Goal: Information Seeking & Learning: Compare options

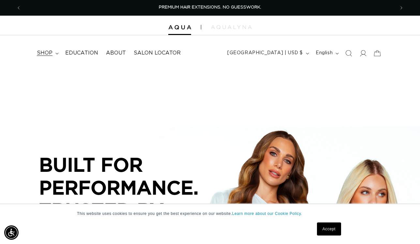
click at [43, 54] on span "shop" at bounding box center [45, 53] width 16 height 7
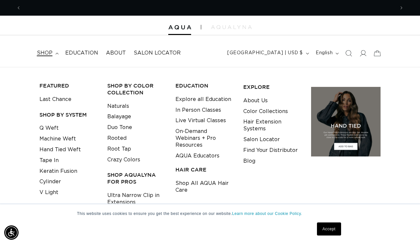
scroll to position [0, 374]
click at [54, 140] on link "Machine Weft" at bounding box center [57, 138] width 37 height 11
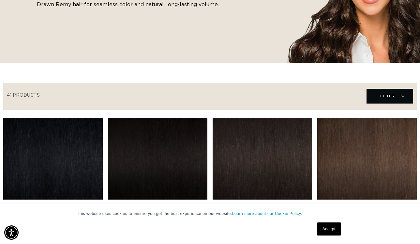
scroll to position [151, 0]
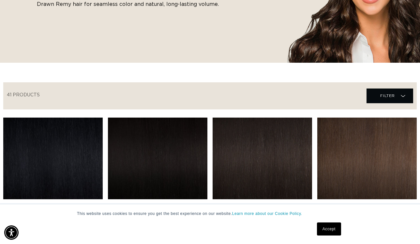
click at [327, 227] on link "Accept" at bounding box center [329, 228] width 24 height 13
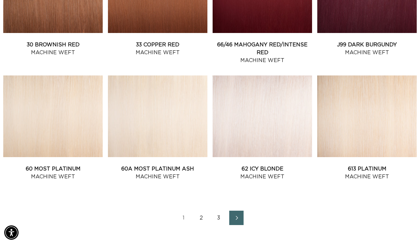
scroll to position [692, 0]
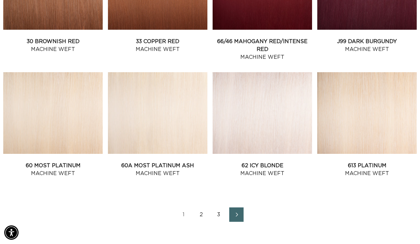
click at [202, 214] on link "2" at bounding box center [201, 214] width 14 height 14
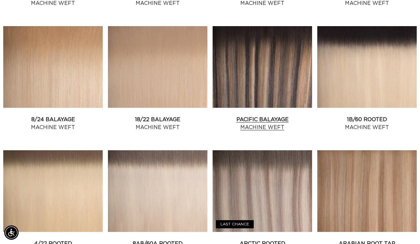
scroll to position [0, 374]
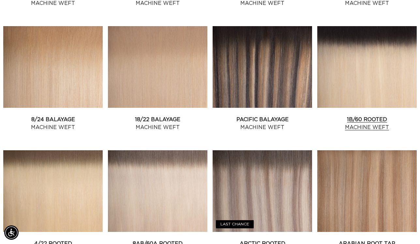
click at [342, 115] on link "1B/60 Rooted Machine Weft" at bounding box center [366, 123] width 99 height 16
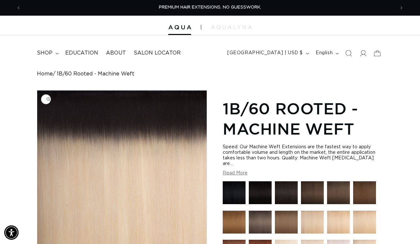
click at [136, 136] on img "Gallery Viewer" at bounding box center [122, 175] width 170 height 170
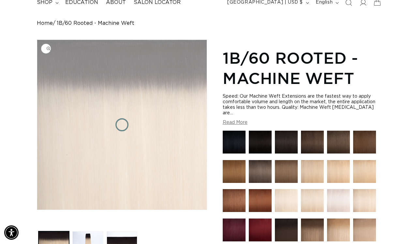
scroll to position [0, 374]
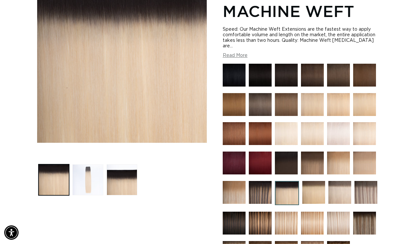
click at [97, 180] on button "Load image 2 in gallery view" at bounding box center [87, 179] width 31 height 31
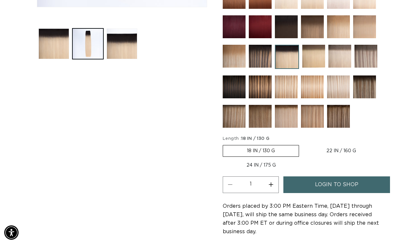
scroll to position [255, 0]
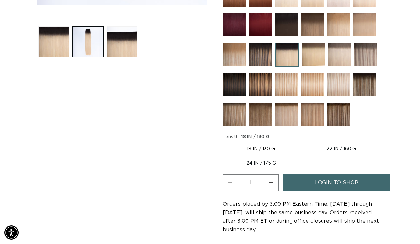
click at [334, 143] on label "22 IN / 160 G Variant sold out or unavailable" at bounding box center [341, 148] width 77 height 11
click at [303, 142] on input "22 IN / 160 G Variant sold out or unavailable" at bounding box center [302, 141] width 0 height 0
radio input "true"
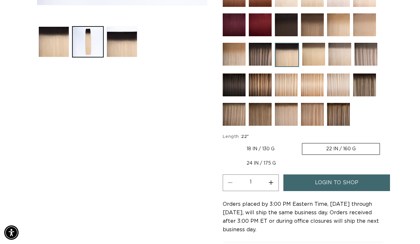
scroll to position [0, 374]
click at [335, 112] on img at bounding box center [338, 114] width 23 height 23
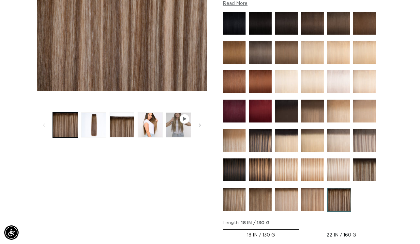
scroll to position [174, 0]
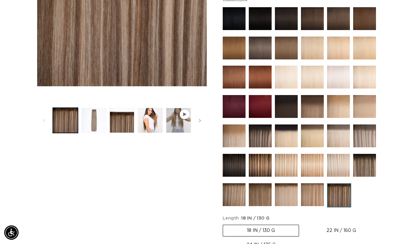
click at [101, 119] on button "Load image 2 in gallery view" at bounding box center [93, 120] width 25 height 25
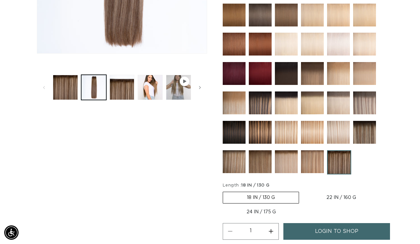
scroll to position [0, 747]
click at [261, 155] on img at bounding box center [260, 161] width 23 height 23
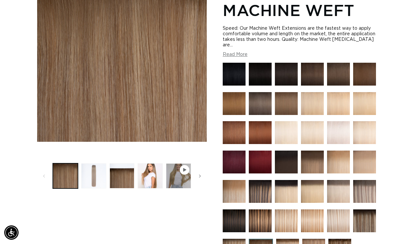
click at [96, 179] on button "Load image 2 in gallery view" at bounding box center [93, 175] width 25 height 25
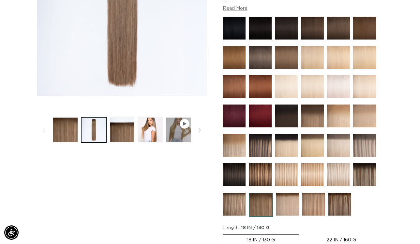
scroll to position [0, 747]
click at [313, 106] on img at bounding box center [312, 115] width 23 height 23
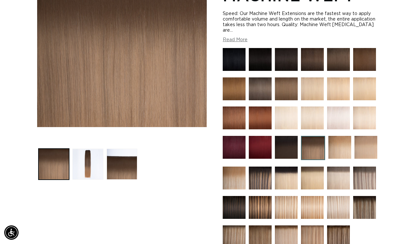
scroll to position [143, 0]
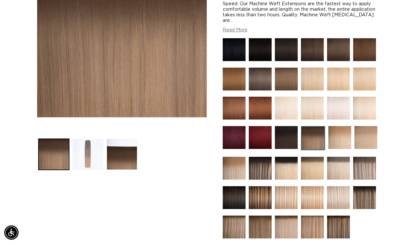
click at [81, 158] on button "Load image 2 in gallery view" at bounding box center [87, 154] width 31 height 31
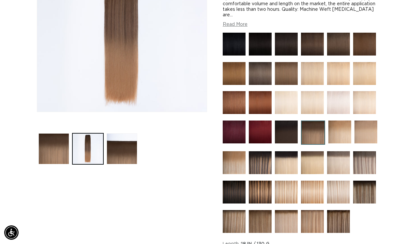
scroll to position [149, 0]
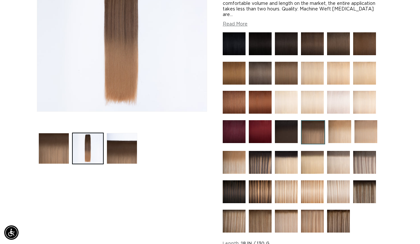
click at [365, 124] on img at bounding box center [365, 131] width 23 height 23
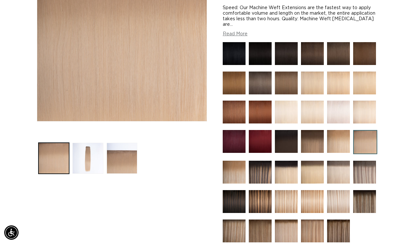
scroll to position [0, 374]
click at [342, 136] on img at bounding box center [338, 141] width 23 height 23
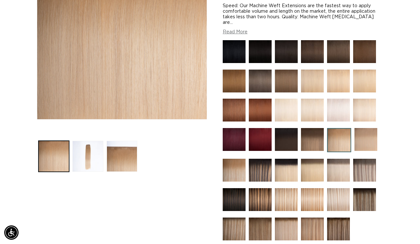
scroll to position [0, 374]
click at [257, 171] on img at bounding box center [260, 169] width 23 height 23
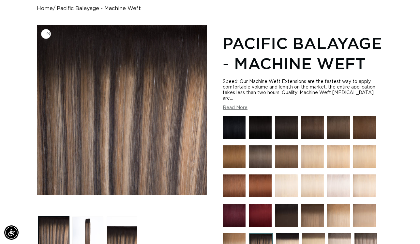
scroll to position [82, 0]
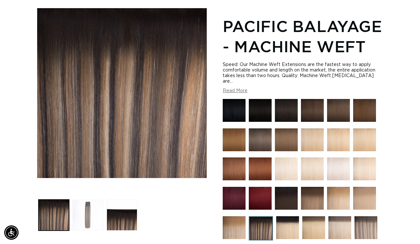
click at [86, 212] on button "Load image 2 in gallery view" at bounding box center [87, 214] width 31 height 31
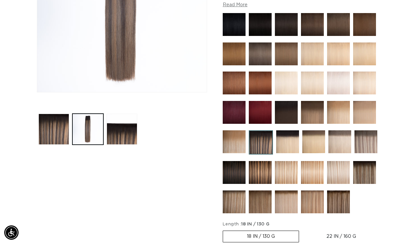
scroll to position [171, 0]
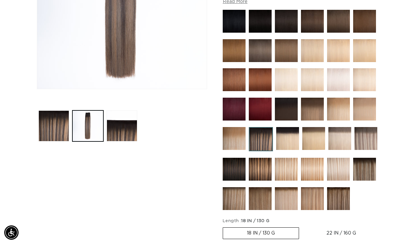
click at [230, 169] on img at bounding box center [234, 168] width 23 height 23
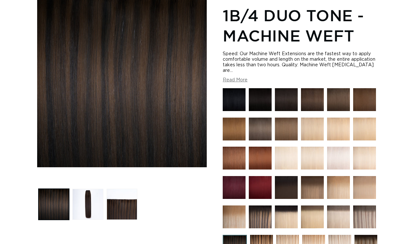
scroll to position [95, 0]
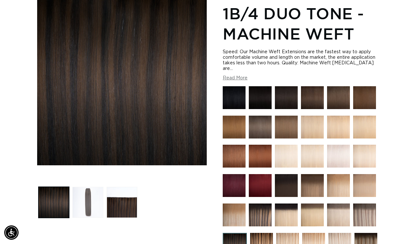
click at [74, 205] on button "Load image 2 in gallery view" at bounding box center [87, 201] width 31 height 31
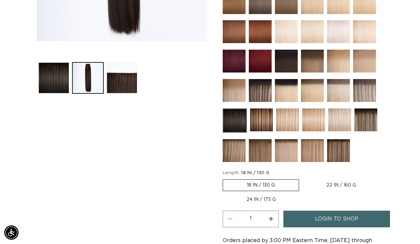
scroll to position [220, 0]
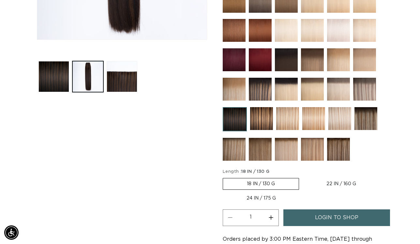
click at [258, 144] on img at bounding box center [260, 149] width 23 height 23
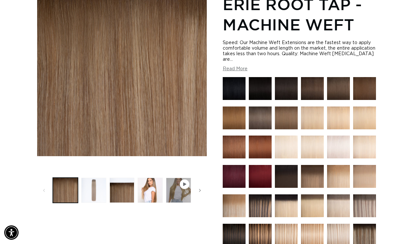
click at [101, 193] on button "Load image 2 in gallery view" at bounding box center [93, 189] width 25 height 25
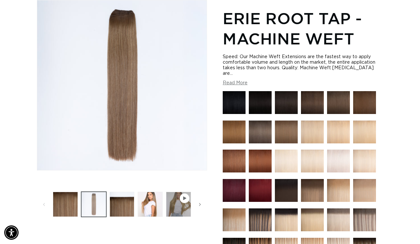
scroll to position [0, 374]
click at [364, 91] on img at bounding box center [364, 102] width 23 height 23
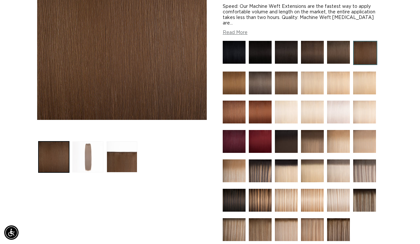
click at [87, 148] on button "Load image 2 in gallery view" at bounding box center [87, 156] width 31 height 31
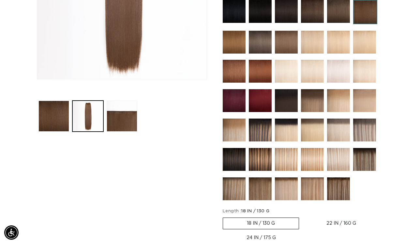
scroll to position [0, 747]
click at [316, 93] on img at bounding box center [312, 100] width 23 height 23
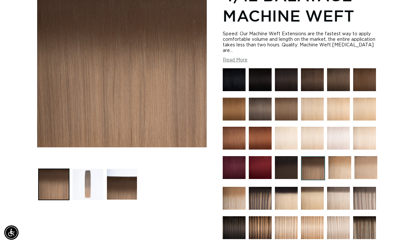
click at [87, 182] on button "Load image 2 in gallery view" at bounding box center [87, 184] width 31 height 31
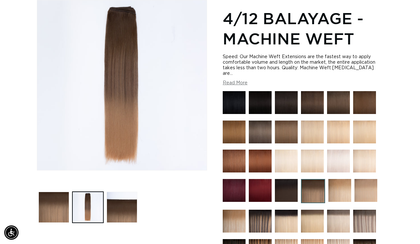
scroll to position [0, 374]
click at [290, 185] on img at bounding box center [286, 190] width 23 height 23
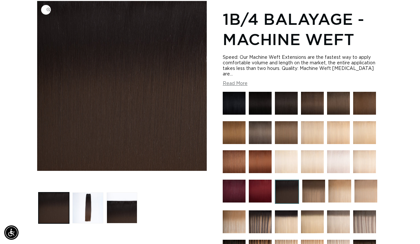
scroll to position [90, 0]
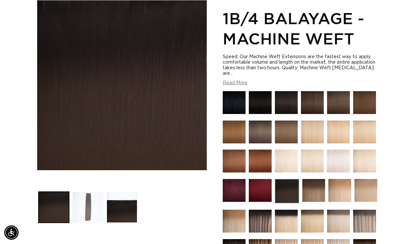
click at [90, 211] on button "Load image 2 in gallery view" at bounding box center [87, 206] width 31 height 31
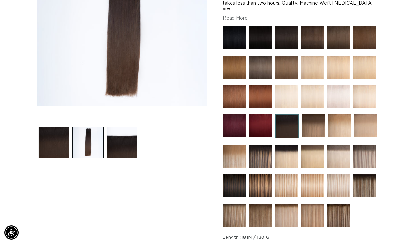
scroll to position [158, 0]
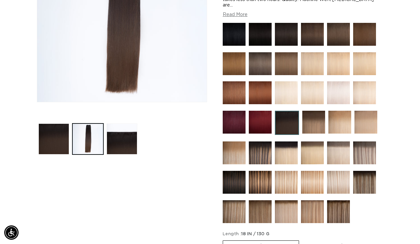
click at [314, 118] on img at bounding box center [313, 122] width 23 height 23
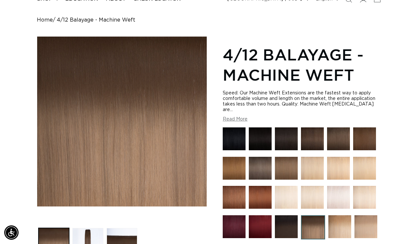
scroll to position [0, 374]
click at [91, 239] on button "Load image 2 in gallery view" at bounding box center [87, 243] width 31 height 31
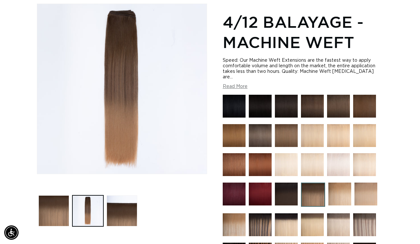
scroll to position [94, 0]
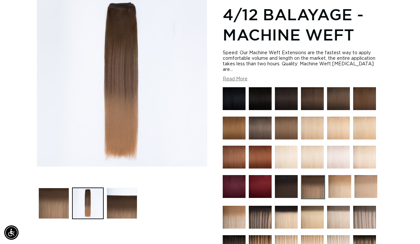
click at [288, 178] on img at bounding box center [286, 186] width 23 height 23
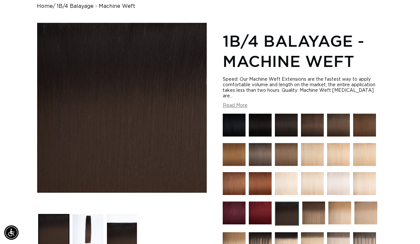
scroll to position [78, 0]
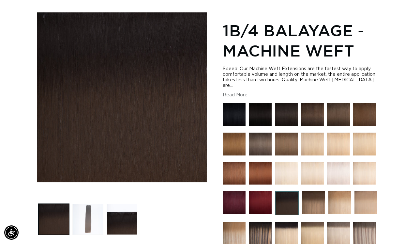
click at [95, 216] on button "Load image 2 in gallery view" at bounding box center [87, 218] width 31 height 31
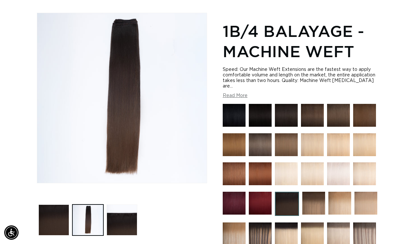
scroll to position [0, 0]
click at [236, 93] on button "Read More" at bounding box center [235, 96] width 25 height 6
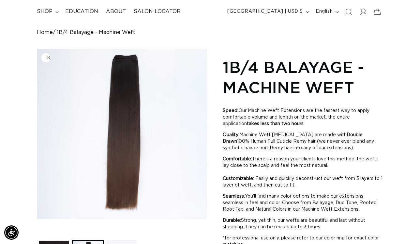
scroll to position [0, 747]
click at [154, 117] on img "Gallery Viewer" at bounding box center [122, 134] width 170 height 170
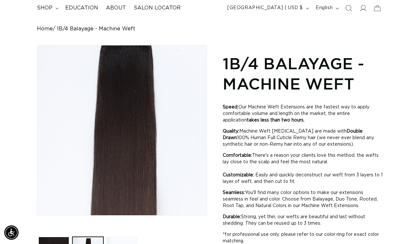
scroll to position [47, 0]
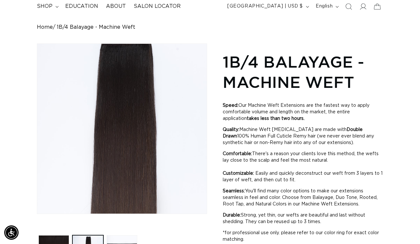
click at [124, 102] on div "Gallery Viewer" at bounding box center [122, 129] width 170 height 170
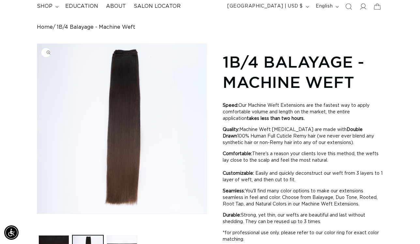
scroll to position [0, 747]
click at [126, 67] on img "Gallery Viewer" at bounding box center [122, 129] width 170 height 170
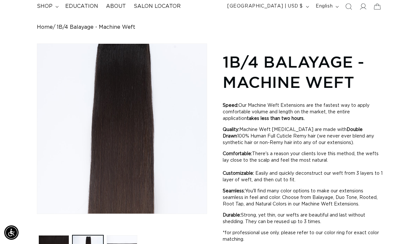
click at [126, 67] on div "Gallery Viewer" at bounding box center [122, 129] width 170 height 170
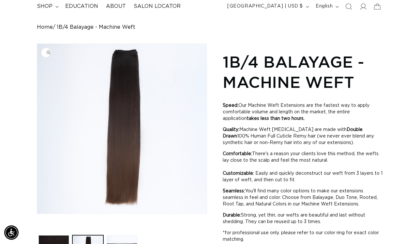
click at [124, 184] on img "Gallery Viewer" at bounding box center [122, 129] width 170 height 170
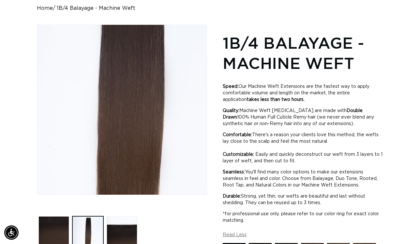
scroll to position [70, 0]
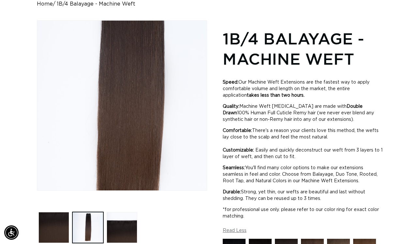
click at [116, 176] on div "Gallery Viewer" at bounding box center [122, 106] width 170 height 170
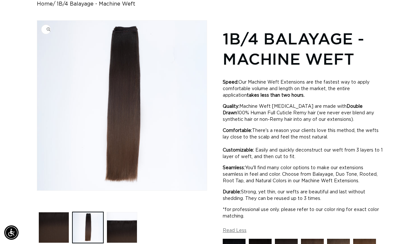
click at [122, 178] on img "Gallery Viewer" at bounding box center [122, 106] width 170 height 170
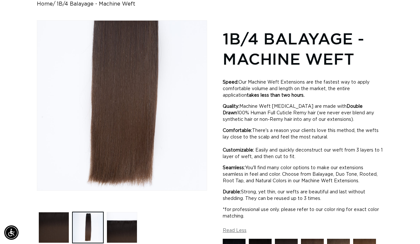
scroll to position [0, 374]
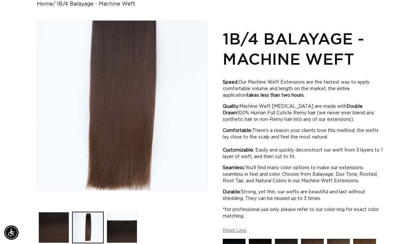
click at [124, 172] on div "Gallery Viewer" at bounding box center [122, 106] width 170 height 170
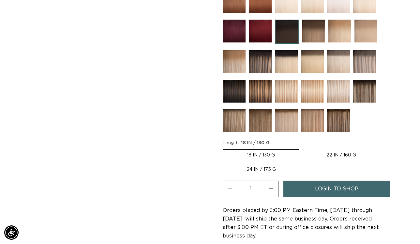
scroll to position [378, 0]
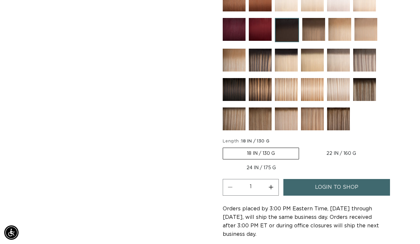
click at [334, 153] on label "22 IN / 160 G Variant sold out or unavailable" at bounding box center [341, 153] width 77 height 11
click at [303, 146] on input "22 IN / 160 G Variant sold out or unavailable" at bounding box center [302, 146] width 0 height 0
radio input "true"
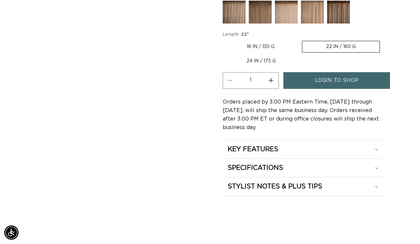
scroll to position [0, 0]
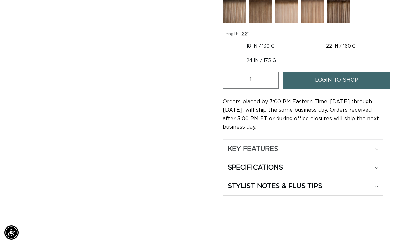
click at [345, 145] on div "KEY FEATURES" at bounding box center [303, 148] width 151 height 8
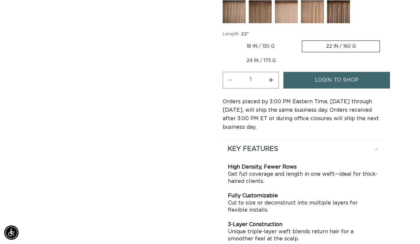
click at [341, 147] on div "KEY FEATURES" at bounding box center [303, 148] width 151 height 8
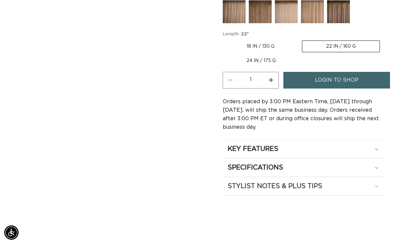
click at [288, 189] on h2 "STYLIST NOTES & PLUS TIPS" at bounding box center [275, 186] width 95 height 8
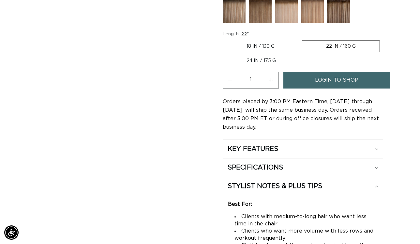
scroll to position [510, 0]
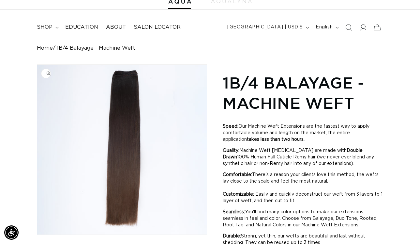
click at [48, 49] on link "Home" at bounding box center [45, 48] width 16 height 6
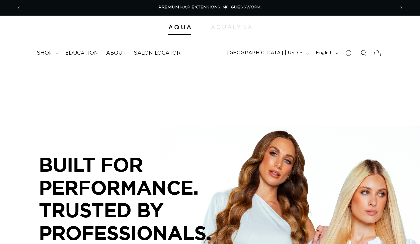
click at [45, 52] on span "shop" at bounding box center [45, 53] width 16 height 7
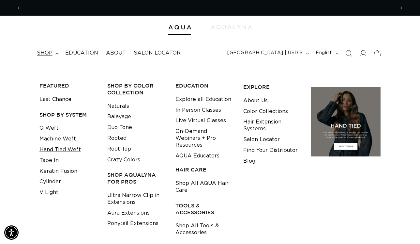
scroll to position [0, 374]
click at [60, 150] on link "Hand Tied Weft" at bounding box center [59, 149] width 41 height 11
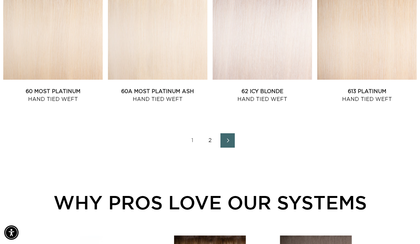
scroll to position [767, 0]
click at [209, 140] on link "2" at bounding box center [210, 140] width 14 height 14
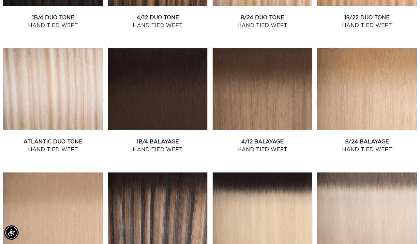
scroll to position [345, 0]
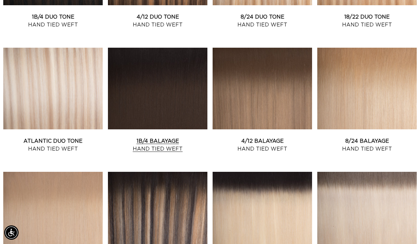
click at [181, 137] on link "1B/4 Balayage Hand Tied Weft" at bounding box center [157, 145] width 99 height 16
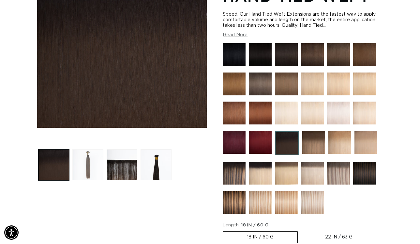
click at [97, 171] on button "Load image 2 in gallery view" at bounding box center [87, 164] width 31 height 31
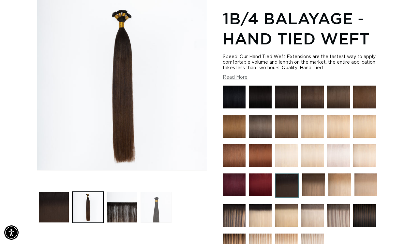
scroll to position [0, 747]
click at [121, 203] on button "Load image 3 in gallery view" at bounding box center [122, 206] width 31 height 31
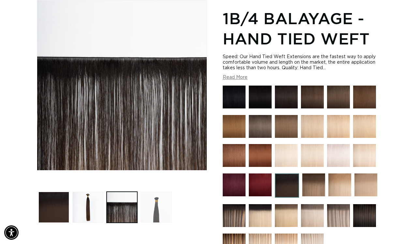
scroll to position [0, 0]
click at [150, 211] on button "Load image 4 in gallery view" at bounding box center [156, 206] width 31 height 31
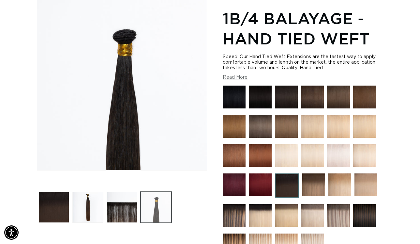
scroll to position [0, 374]
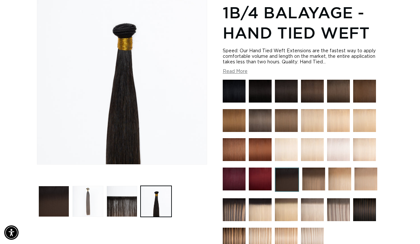
click at [86, 198] on button "Load image 2 in gallery view" at bounding box center [87, 201] width 31 height 31
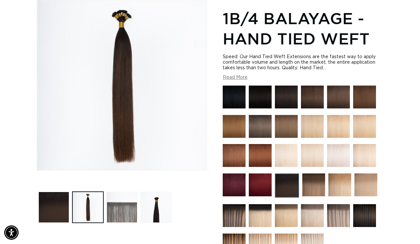
scroll to position [0, 747]
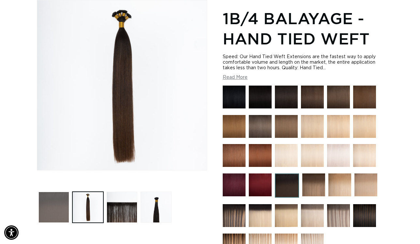
click at [48, 207] on button "Load image 1 in gallery view" at bounding box center [53, 206] width 31 height 31
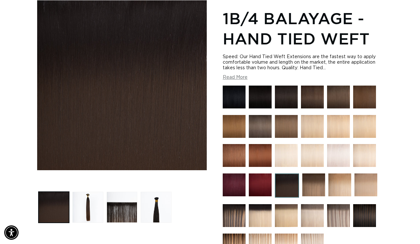
scroll to position [0, 0]
